Goal: Communication & Community: Ask a question

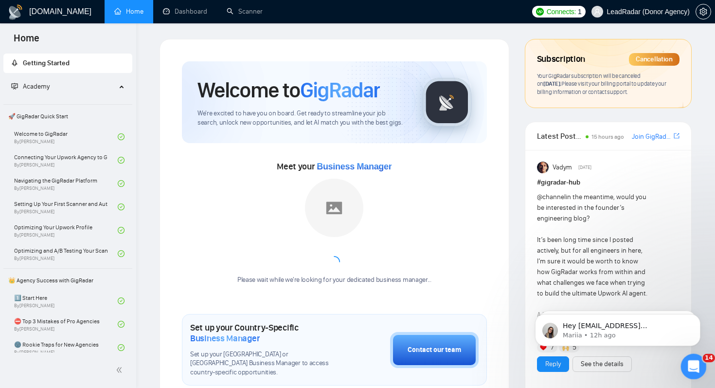
click at [693, 366] on icon "Open Intercom Messenger" at bounding box center [693, 365] width 16 height 16
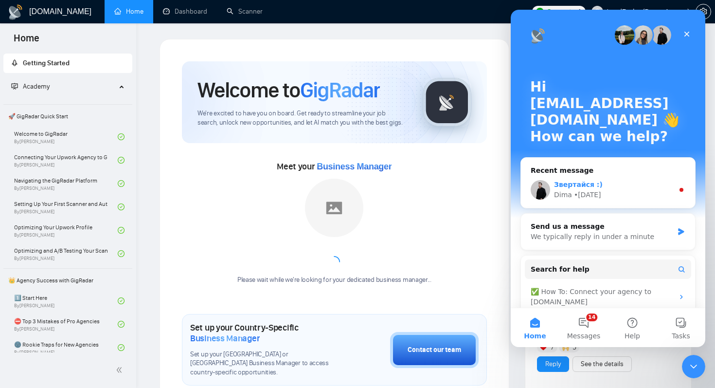
click at [638, 174] on div "Звертайся :) Dima • 1d ago" at bounding box center [608, 190] width 174 height 36
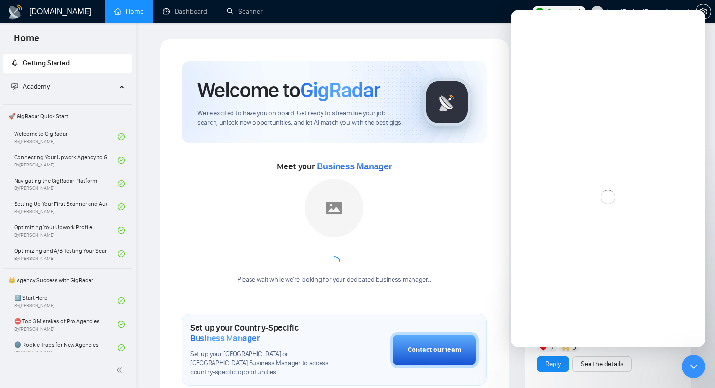
scroll to position [42, 0]
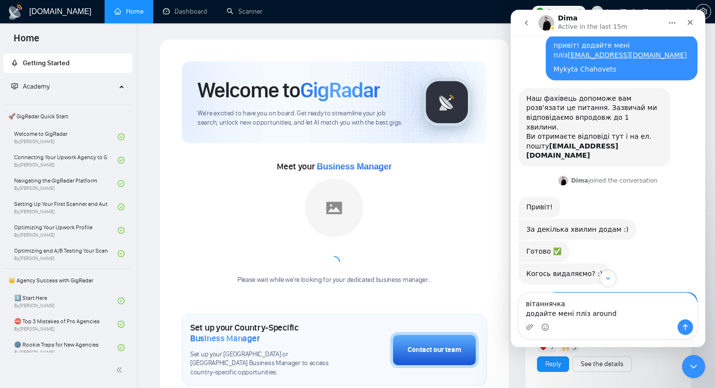
type textarea "вітаннячка додайте мені пліз arounda"
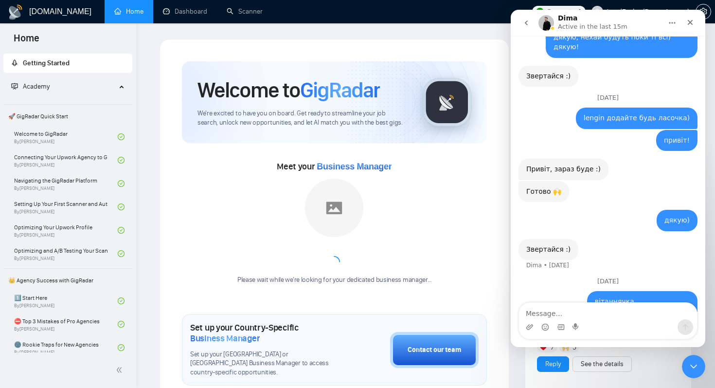
scroll to position [310, 0]
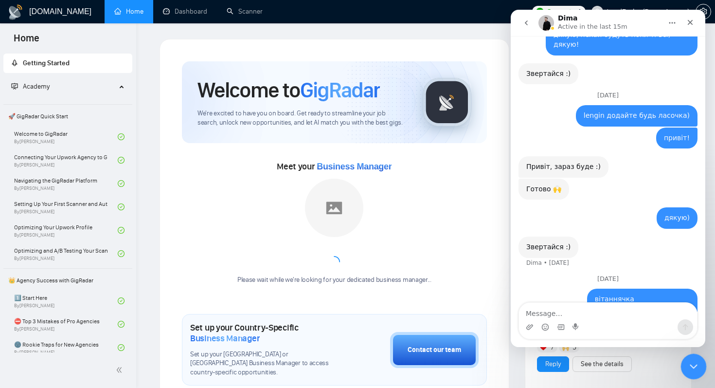
click at [700, 365] on div "Close Intercom Messenger" at bounding box center [692, 364] width 23 height 23
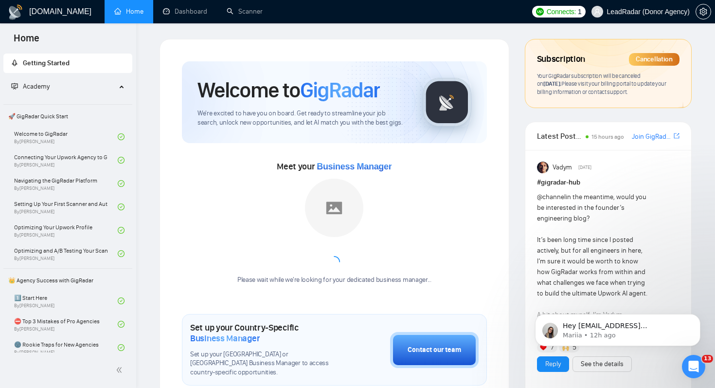
click at [631, 286] on div "@channel in the meantime, would you be interested in the founder’s engineering …" at bounding box center [594, 368] width 114 height 353
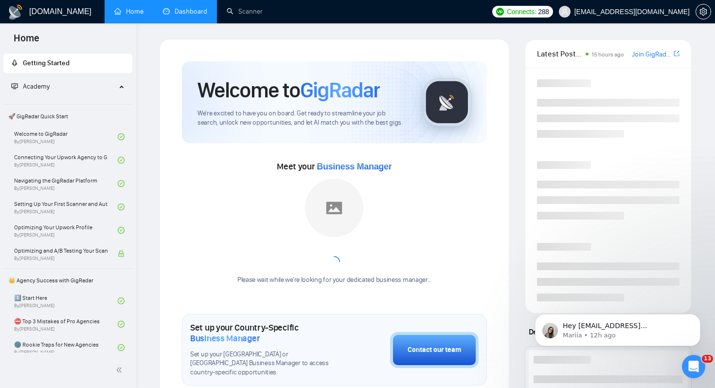
click at [191, 10] on link "Dashboard" at bounding box center [185, 11] width 44 height 8
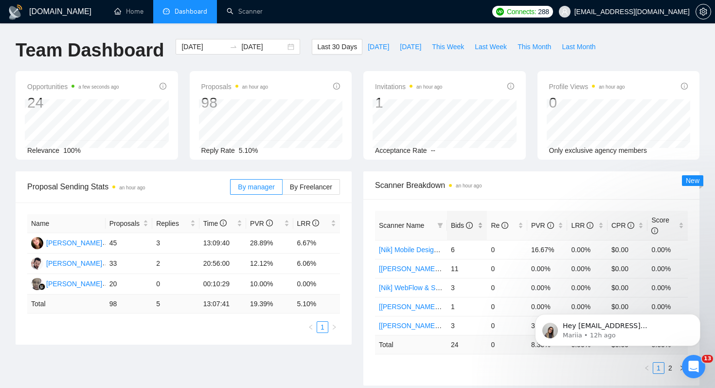
scroll to position [347, 0]
click at [456, 223] on span "Bids" at bounding box center [462, 225] width 22 height 8
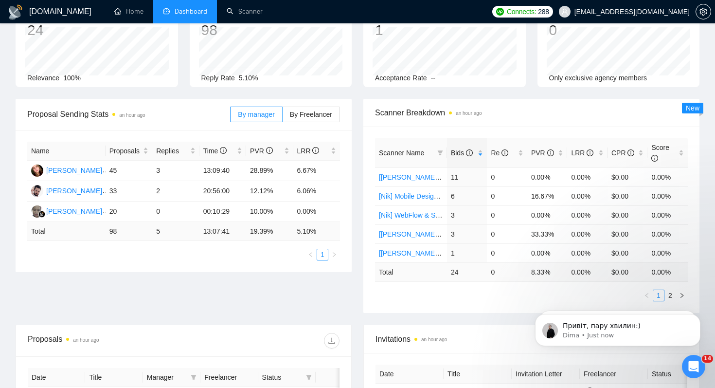
scroll to position [339, 0]
click at [425, 294] on ul "1 2" at bounding box center [531, 296] width 313 height 12
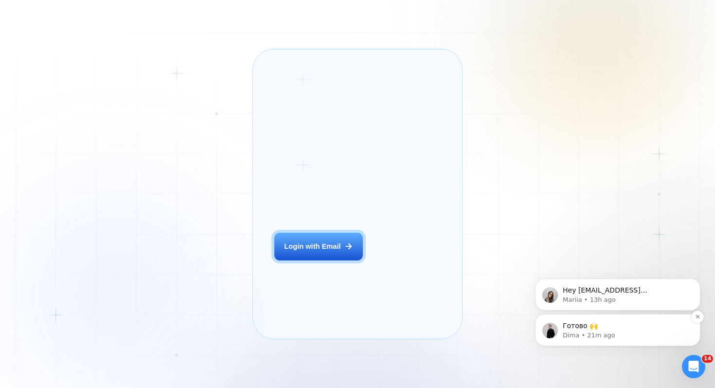
click at [636, 327] on p "Готово 🙌" at bounding box center [626, 326] width 126 height 10
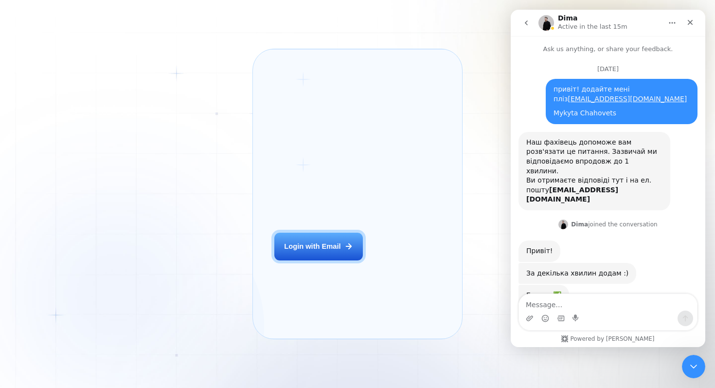
scroll to position [42, 0]
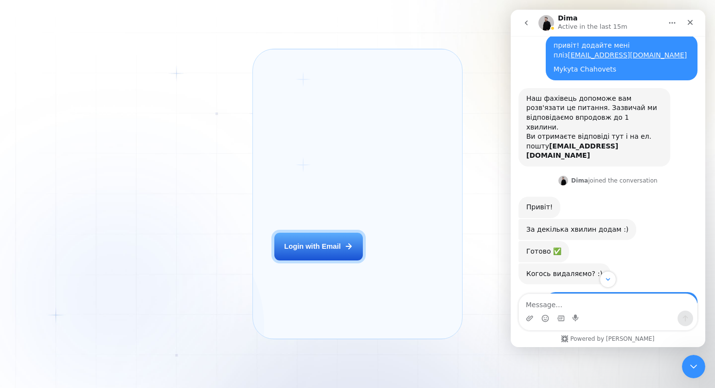
click at [624, 310] on div "Intercom messenger" at bounding box center [608, 318] width 178 height 16
click at [610, 305] on textarea "Message…" at bounding box center [608, 302] width 178 height 17
type textarea "дякую!"
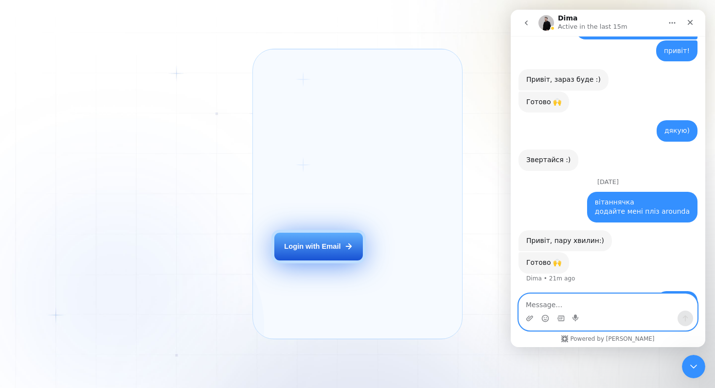
scroll to position [399, 0]
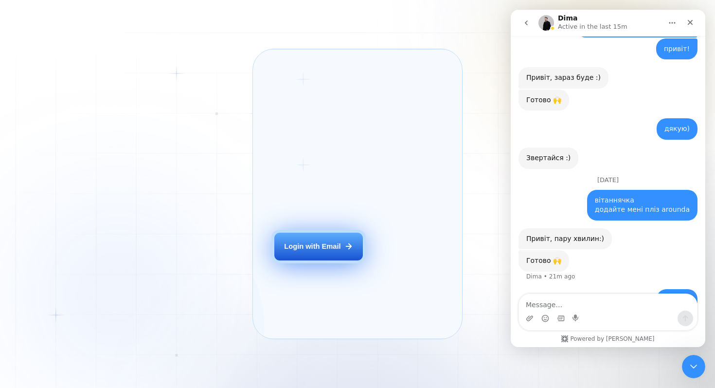
click at [300, 260] on button "Login with Email" at bounding box center [318, 247] width 89 height 28
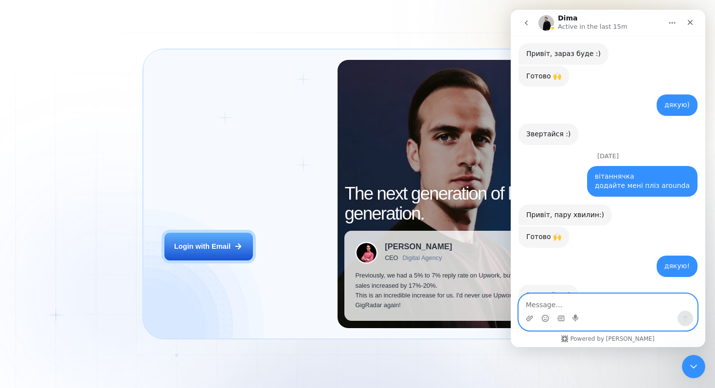
scroll to position [428, 0]
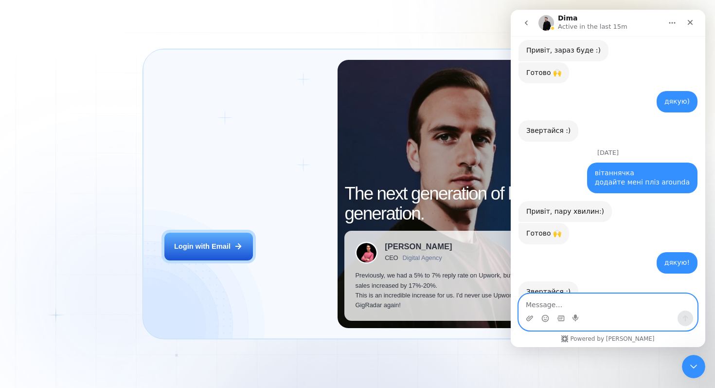
click at [545, 301] on textarea "Message…" at bounding box center [608, 302] width 178 height 17
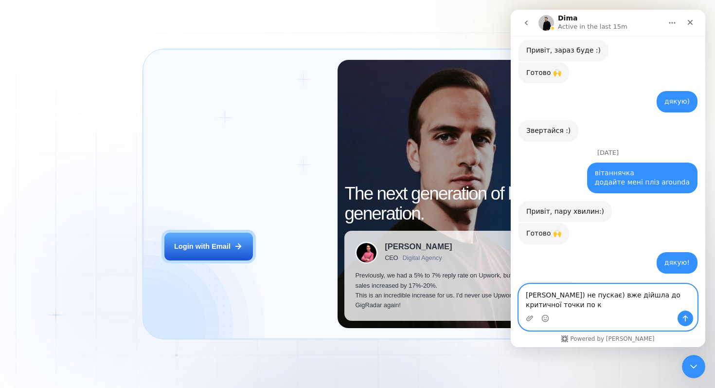
scroll to position [438, 0]
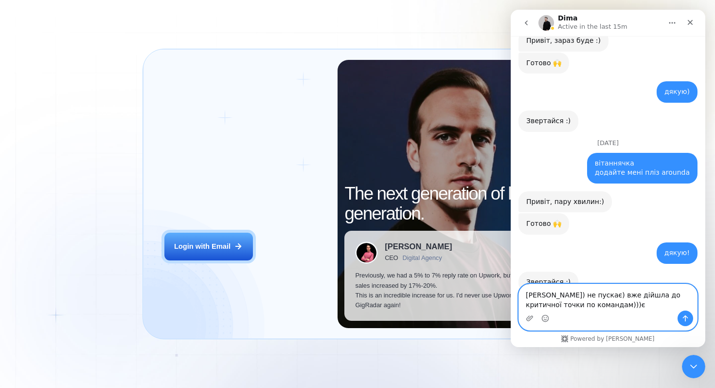
type textarea "Діма) не пускає) вже дійшла до критичної точки по командам)))"
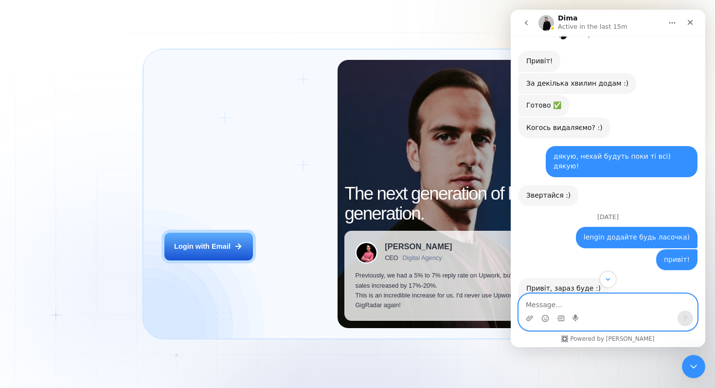
scroll to position [466, 0]
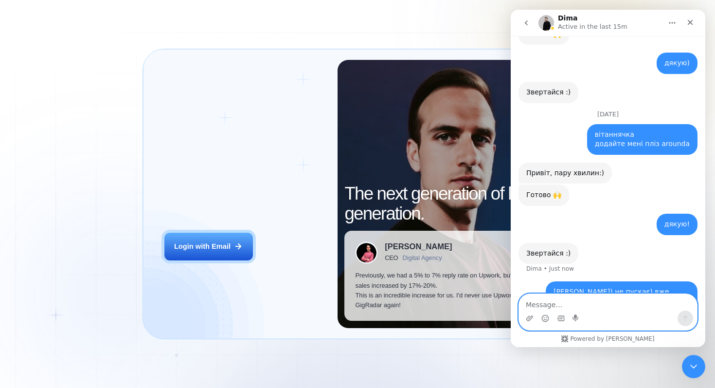
click at [572, 298] on textarea "Message…" at bounding box center [608, 302] width 178 height 17
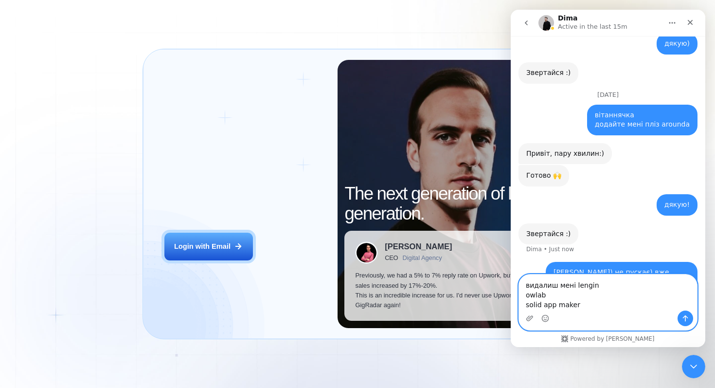
scroll to position [495, 0]
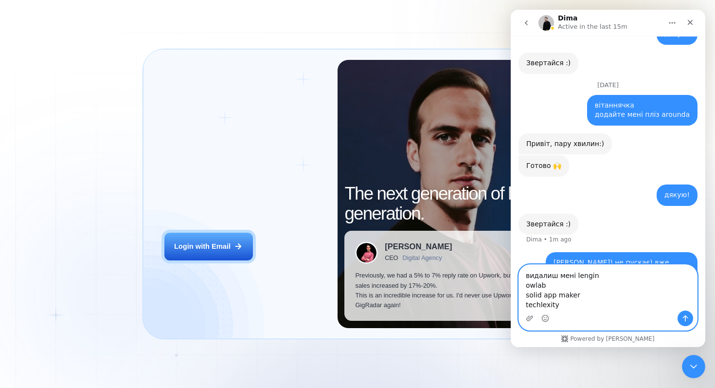
type textarea "видалиш мені lengin owlab solid app maker techlexity?"
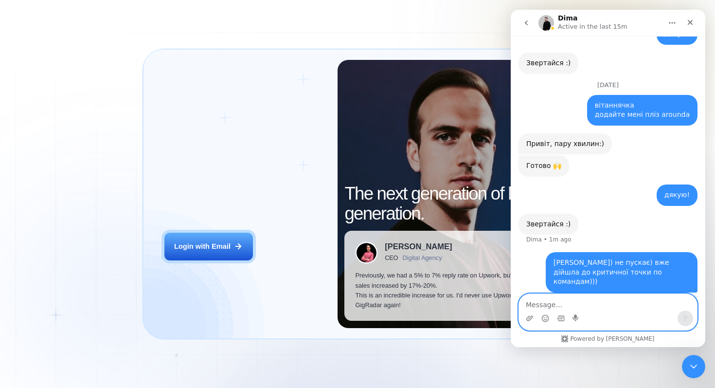
scroll to position [517, 0]
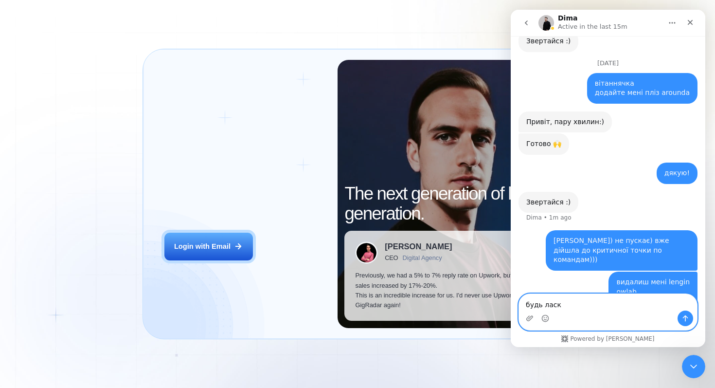
type textarea "будь ласка"
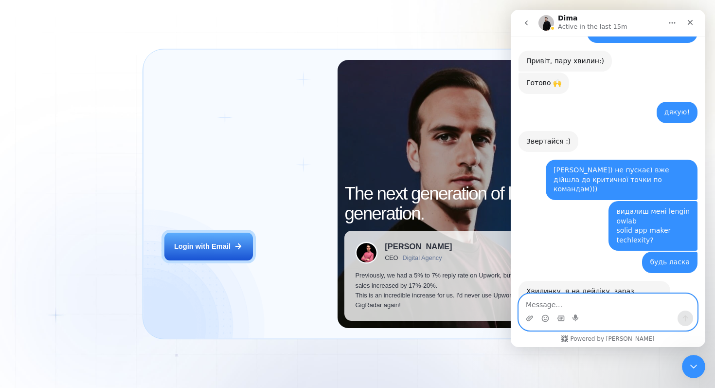
scroll to position [600, 0]
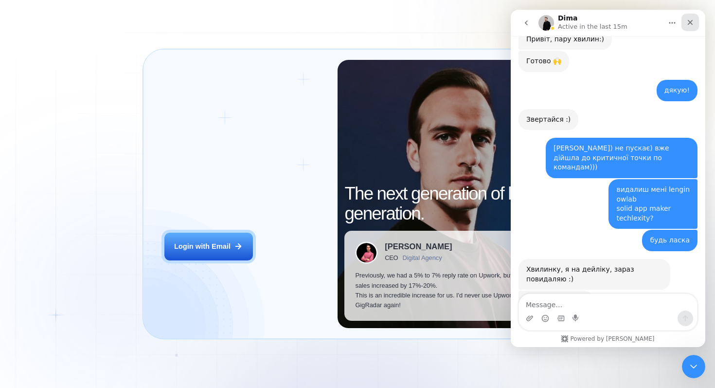
click at [689, 22] on icon "Close" at bounding box center [691, 22] width 8 height 8
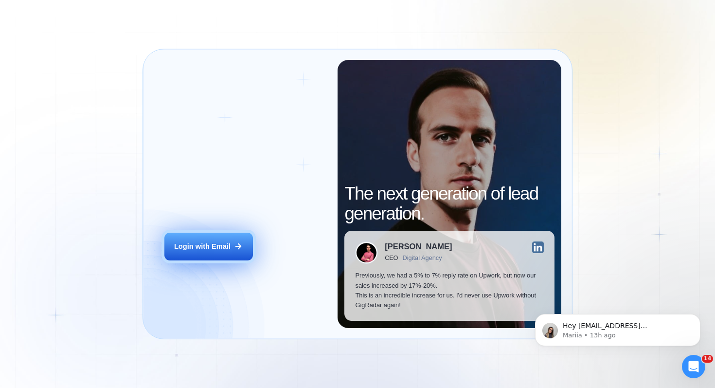
scroll to position [593, 0]
click at [194, 244] on div "Login with Email" at bounding box center [202, 246] width 56 height 10
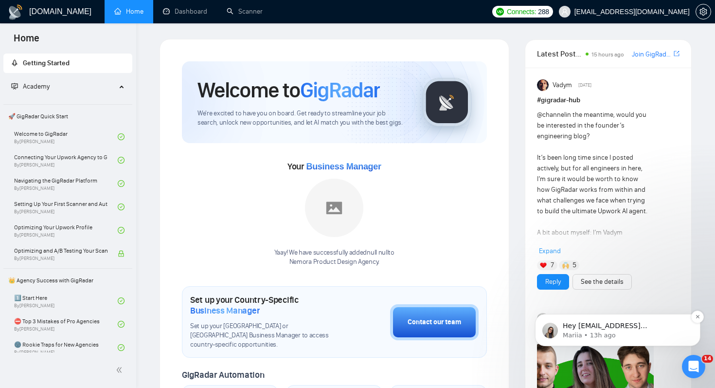
click at [640, 328] on span "Hey [EMAIL_ADDRESS][DOMAIN_NAME], Looks like your Upwork agency vymir42 ran out…" at bounding box center [626, 388] width 126 height 133
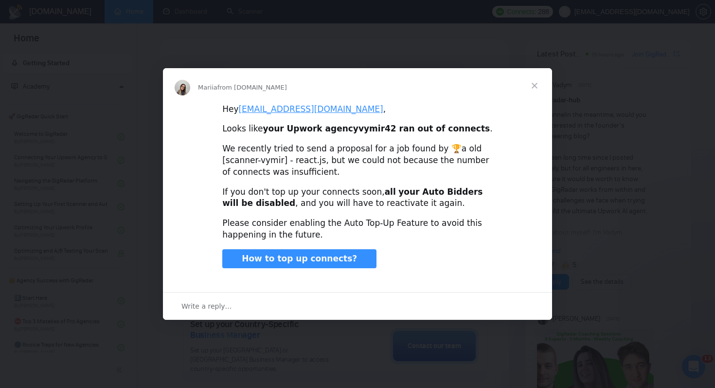
click at [536, 80] on span "Close" at bounding box center [534, 85] width 35 height 35
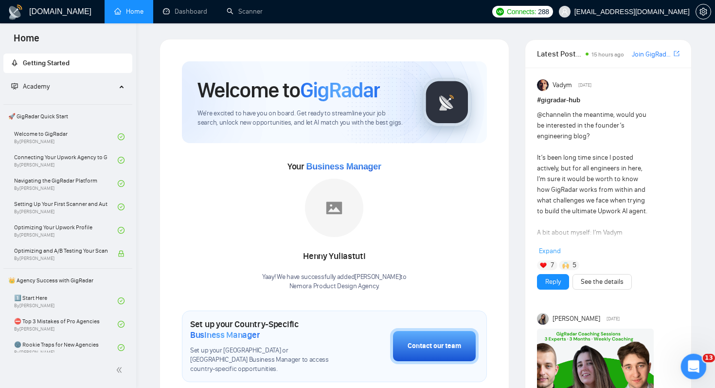
click at [693, 362] on icon "Open Intercom Messenger" at bounding box center [692, 365] width 7 height 8
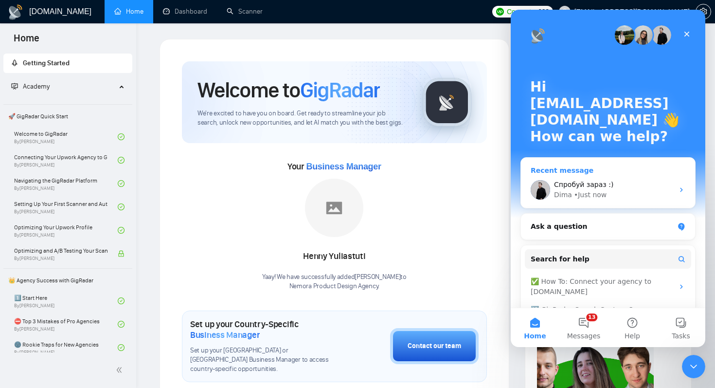
click at [638, 192] on div "Dima • Just now" at bounding box center [614, 195] width 120 height 10
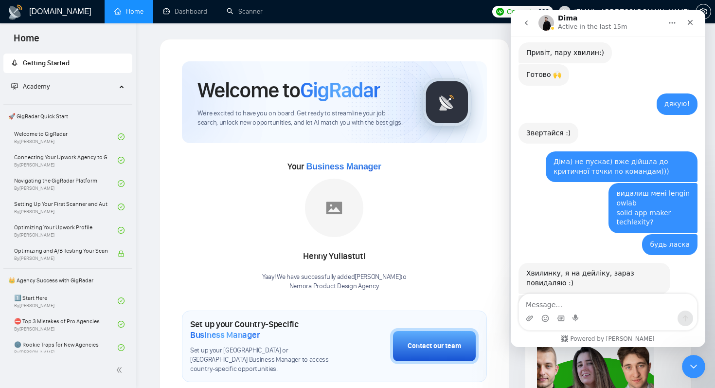
scroll to position [600, 0]
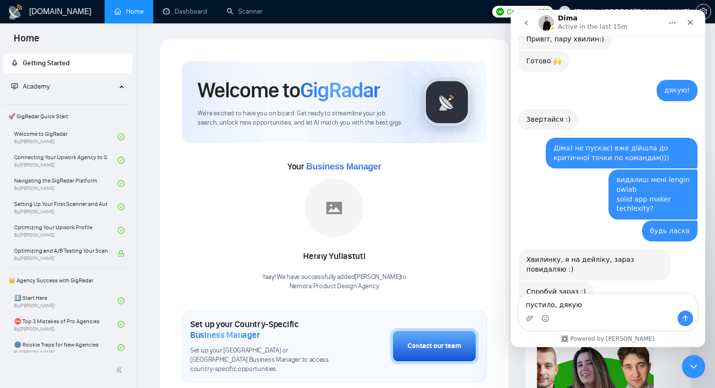
type textarea "пустило, дякую!"
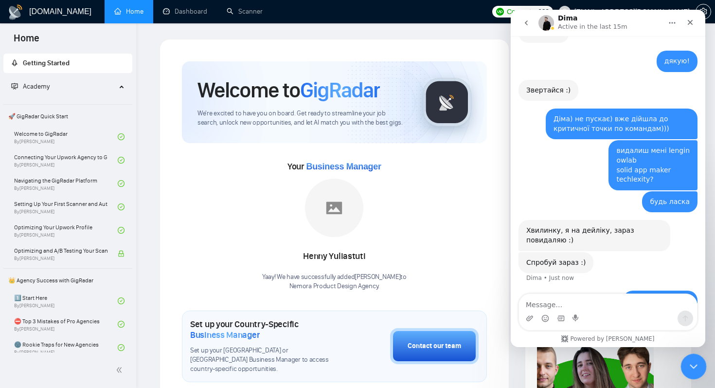
click at [693, 365] on icon "Close Intercom Messenger" at bounding box center [693, 365] width 12 height 12
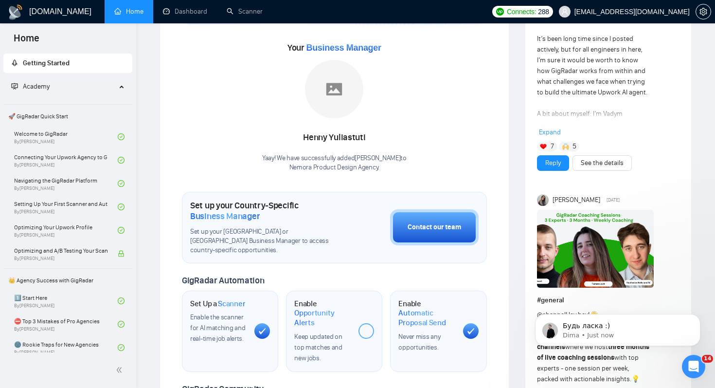
scroll to position [658, 0]
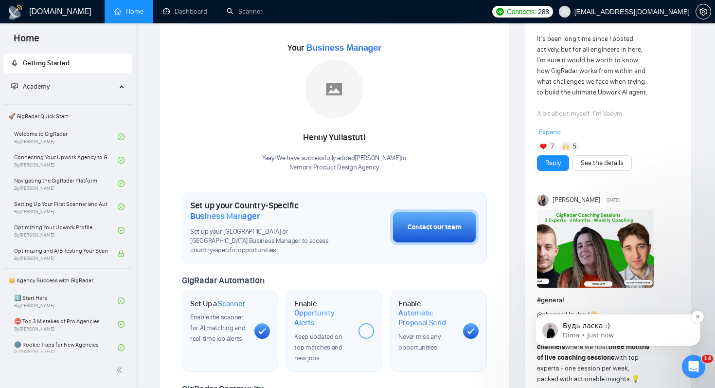
click at [640, 323] on p "Будь ласка :)" at bounding box center [626, 326] width 126 height 10
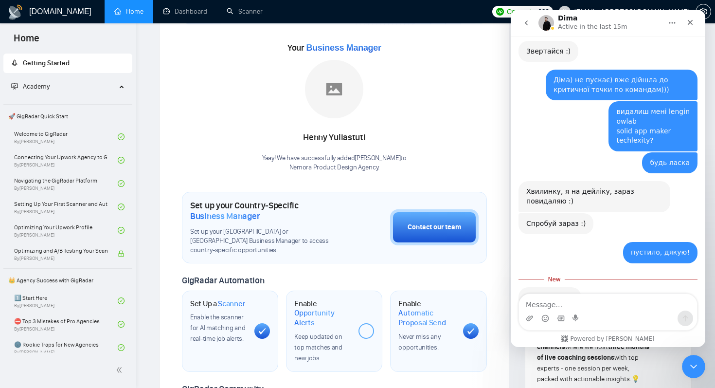
scroll to position [674, 0]
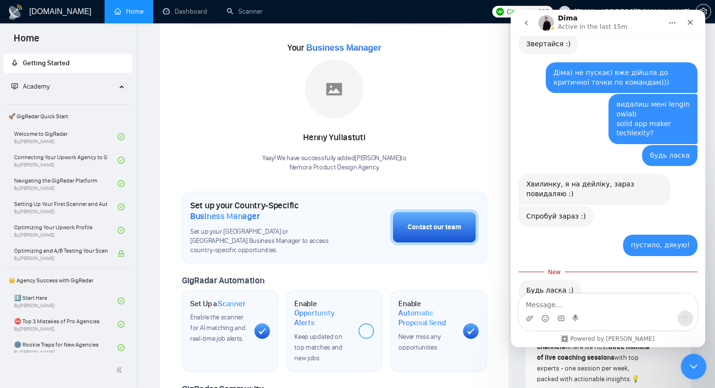
click at [689, 367] on icon "Close Intercom Messenger" at bounding box center [693, 365] width 12 height 12
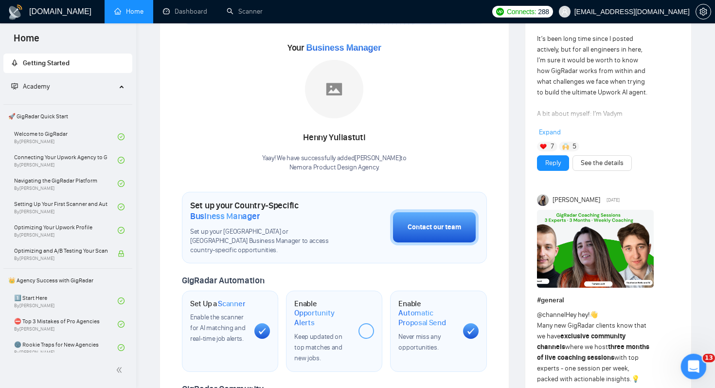
click at [687, 363] on icon "Open Intercom Messenger" at bounding box center [693, 365] width 16 height 16
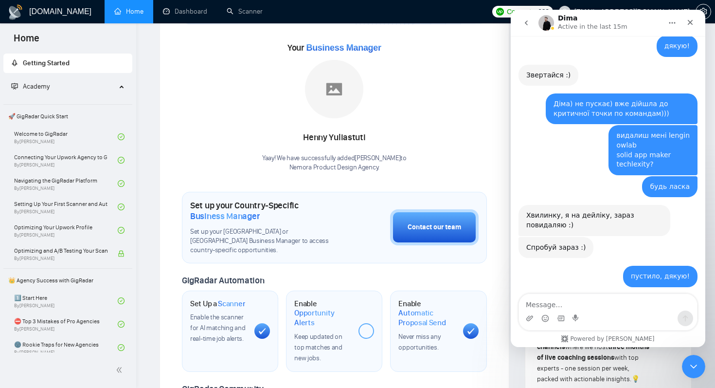
scroll to position [658, 0]
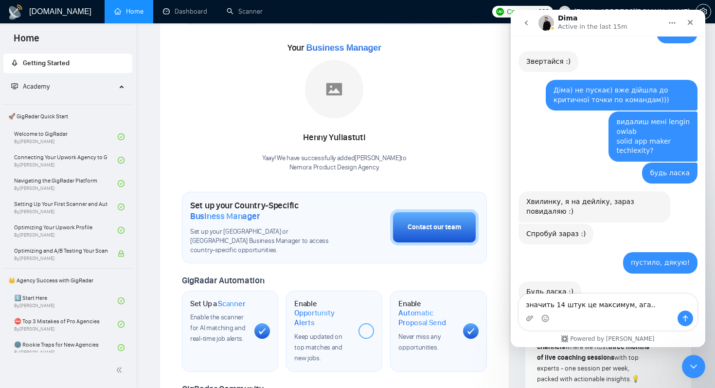
type textarea "значить 14 штук це максимум, ага..."
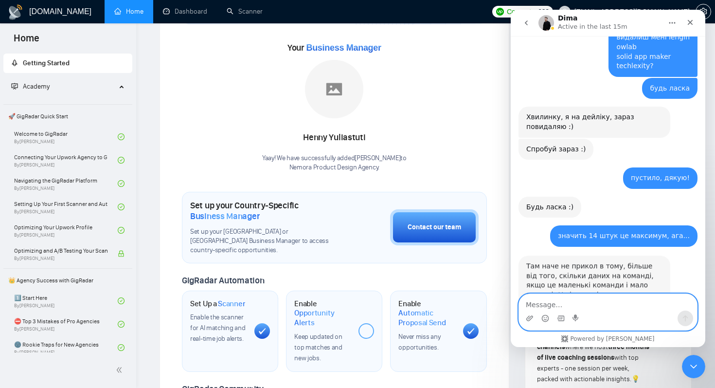
scroll to position [745, 0]
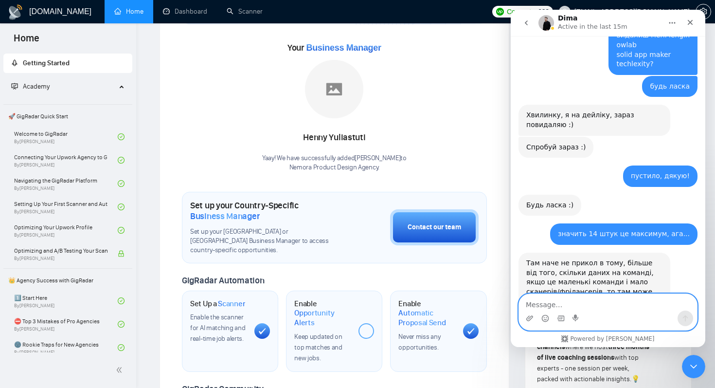
click at [631, 301] on textarea "Message…" at bounding box center [608, 302] width 178 height 17
click at [629, 304] on textarea "Message…" at bounding box center [608, 302] width 178 height 17
click at [629, 306] on textarea "Message…" at bounding box center [608, 302] width 178 height 17
type textarea "ааа"
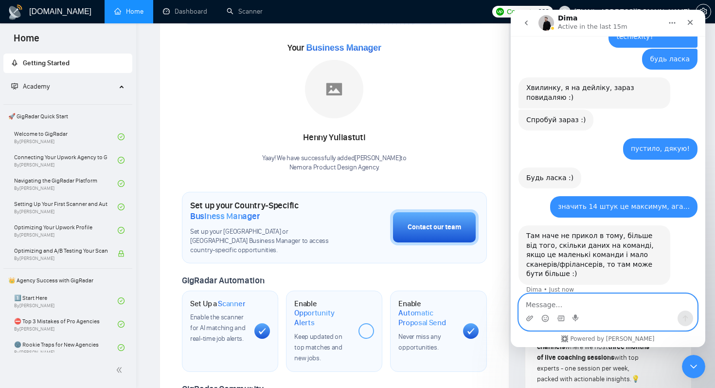
scroll to position [774, 0]
